Goal: Information Seeking & Learning: Learn about a topic

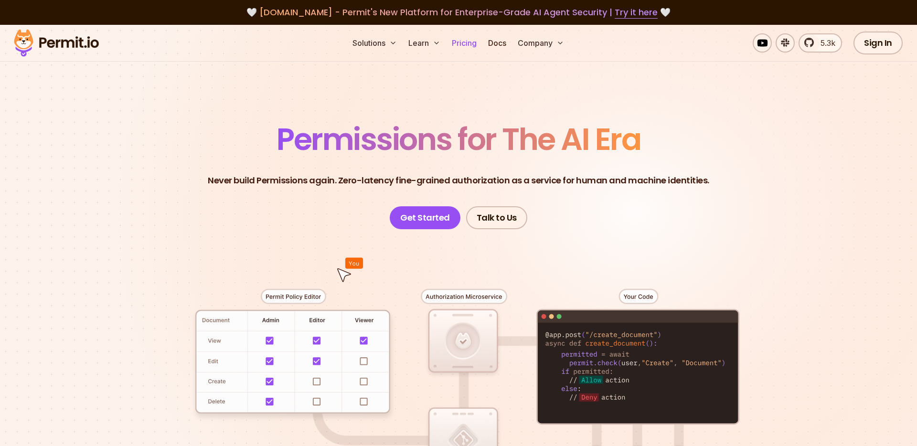
click at [471, 43] on link "Pricing" at bounding box center [464, 42] width 32 height 19
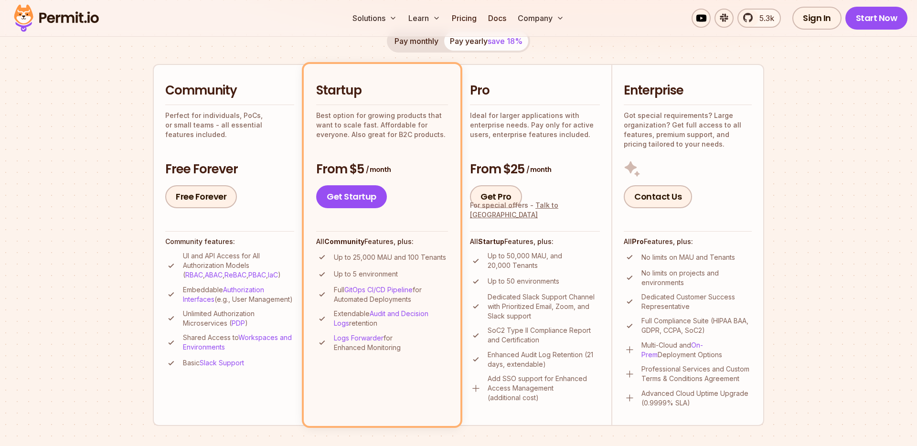
scroll to position [189, 0]
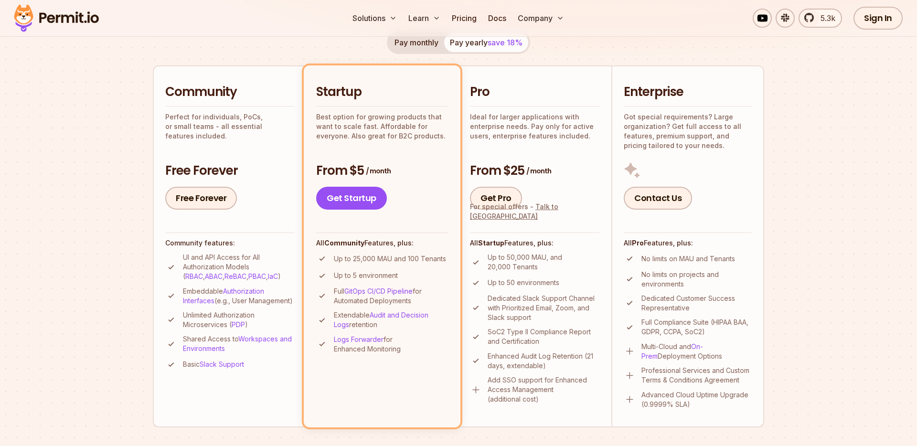
click at [69, 25] on img at bounding box center [57, 18] width 94 height 32
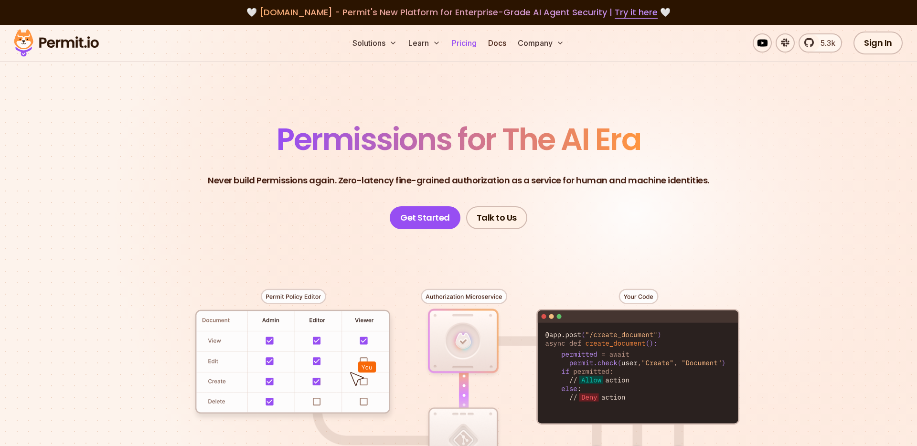
click at [465, 43] on link "Pricing" at bounding box center [464, 42] width 32 height 19
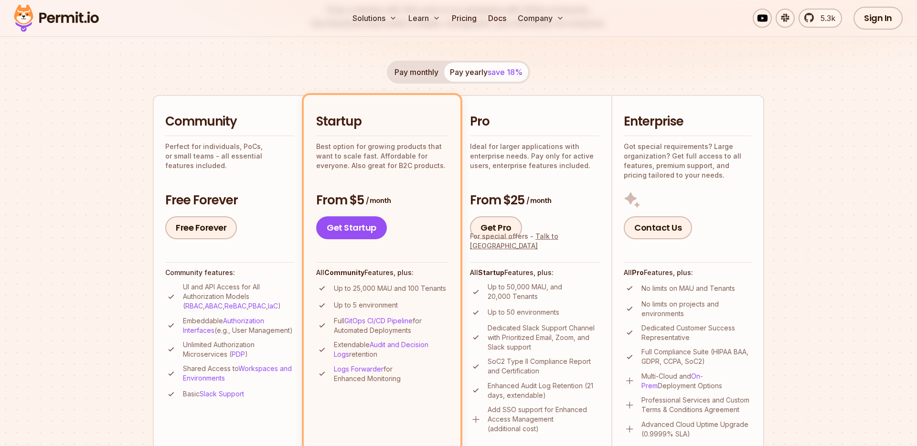
scroll to position [160, 0]
click at [61, 24] on img at bounding box center [57, 18] width 94 height 32
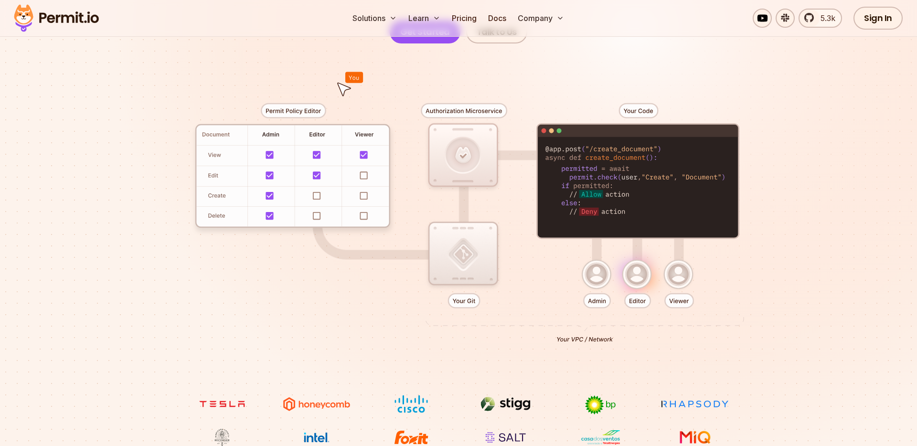
scroll to position [189, 0]
